Goal: Navigation & Orientation: Find specific page/section

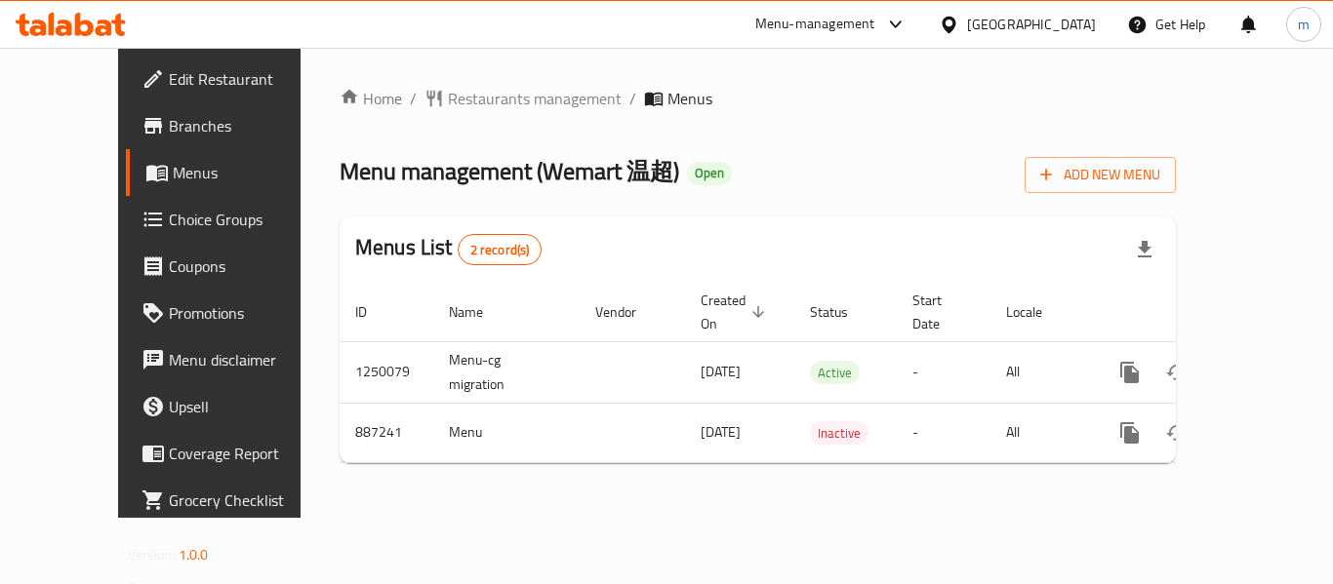
click at [886, 204] on div "Home / Restaurants management / Menus Menu management ( Wemart 温超 ) Open Add Ne…" at bounding box center [758, 283] width 836 height 392
drag, startPoint x: 464, startPoint y: 172, endPoint x: 596, endPoint y: 188, distance: 132.7
click at [596, 188] on span "Menu management ( Wemart 温超 )" at bounding box center [510, 171] width 340 height 44
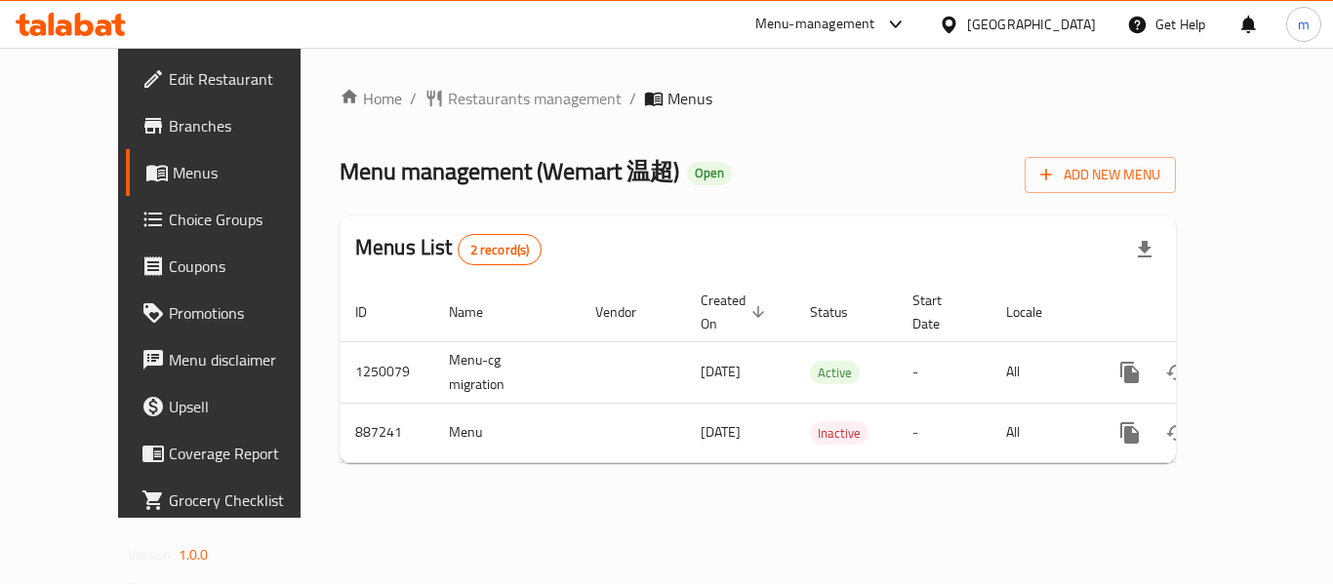
click at [529, 173] on span "Menu management ( Wemart 温超 )" at bounding box center [510, 171] width 340 height 44
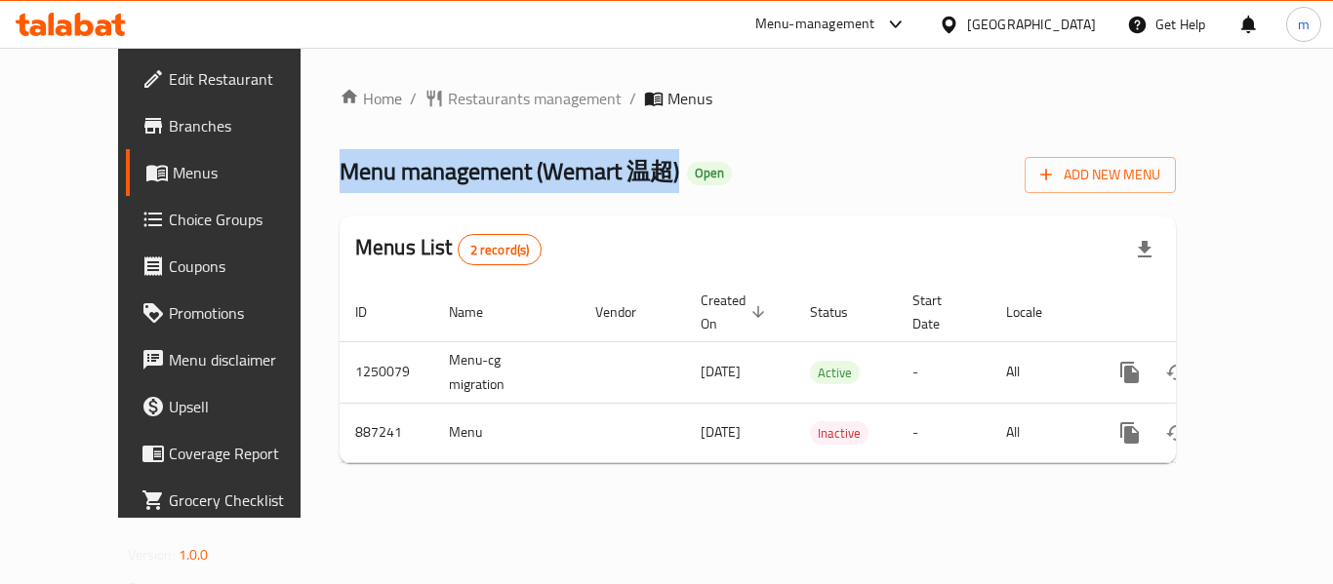
click at [529, 173] on span "Menu management ( Wemart 温超 )" at bounding box center [510, 171] width 340 height 44
click at [538, 176] on span "Menu management ( Wemart 温超 )" at bounding box center [510, 171] width 340 height 44
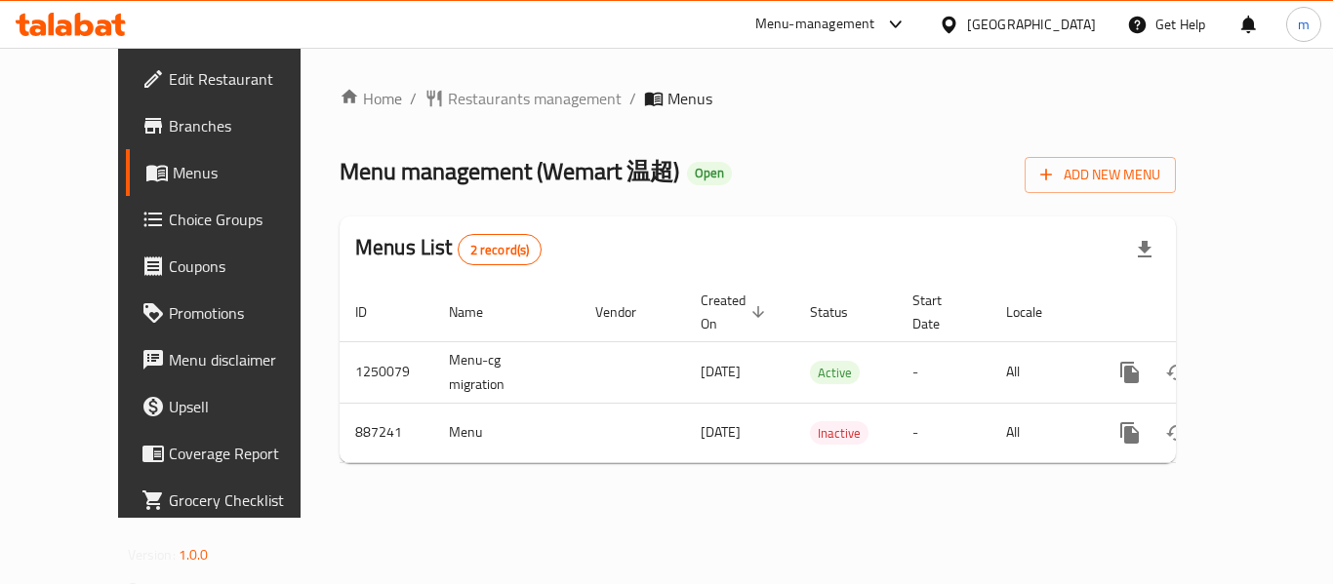
click at [477, 172] on span "Menu management ( Wemart 温超 )" at bounding box center [510, 171] width 340 height 44
click at [561, 174] on span "Menu management ( Wemart 温超 )" at bounding box center [510, 171] width 340 height 44
click at [577, 175] on span "Menu management ( Wemart 温超 )" at bounding box center [510, 171] width 340 height 44
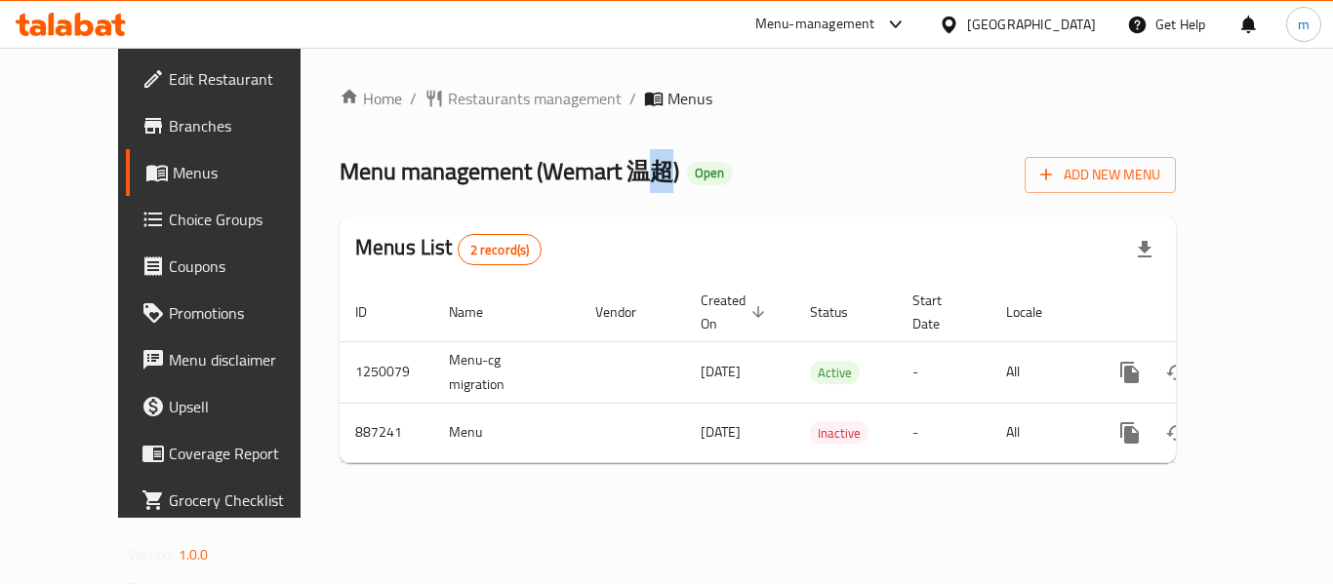
click at [577, 175] on span "Menu management ( Wemart 温超 )" at bounding box center [510, 171] width 340 height 44
click at [550, 208] on div "Home / Restaurants management / Menus Menu management ( Wemart 温超 ) Open Add Ne…" at bounding box center [758, 283] width 836 height 392
drag, startPoint x: 547, startPoint y: 168, endPoint x: 587, endPoint y: 176, distance: 40.8
click at [587, 176] on span "Menu management ( Wemart 温超 )" at bounding box center [510, 171] width 340 height 44
copy span "温超"
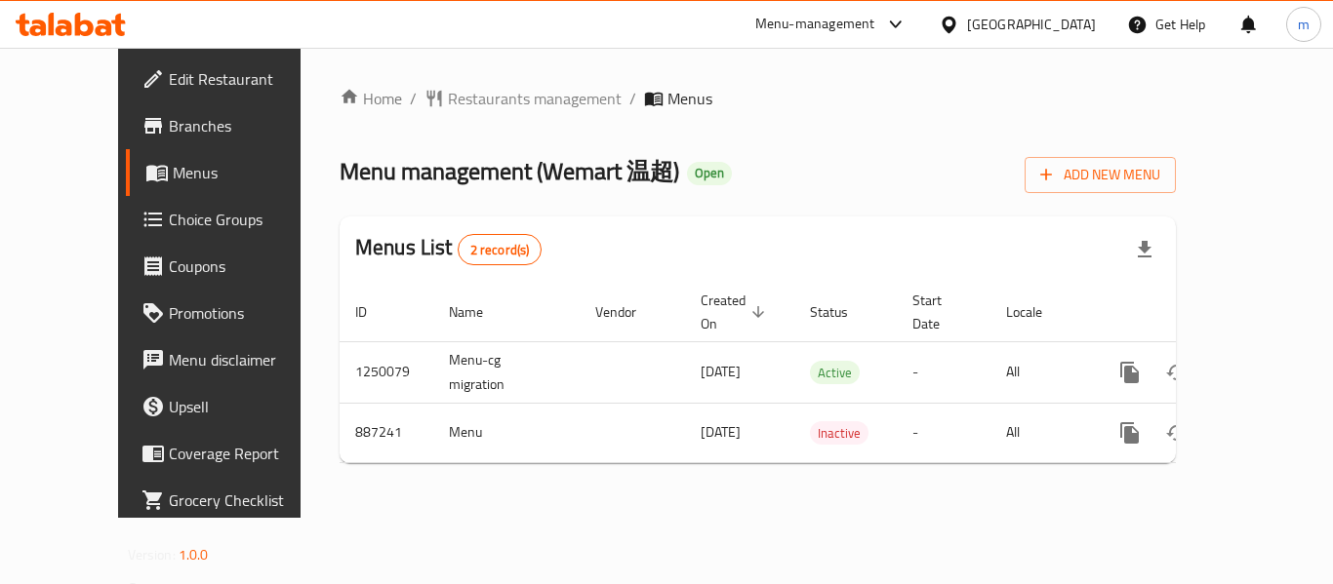
click at [602, 239] on div "Menus List 2 record(s)" at bounding box center [758, 250] width 836 height 66
